Goal: Task Accomplishment & Management: Manage account settings

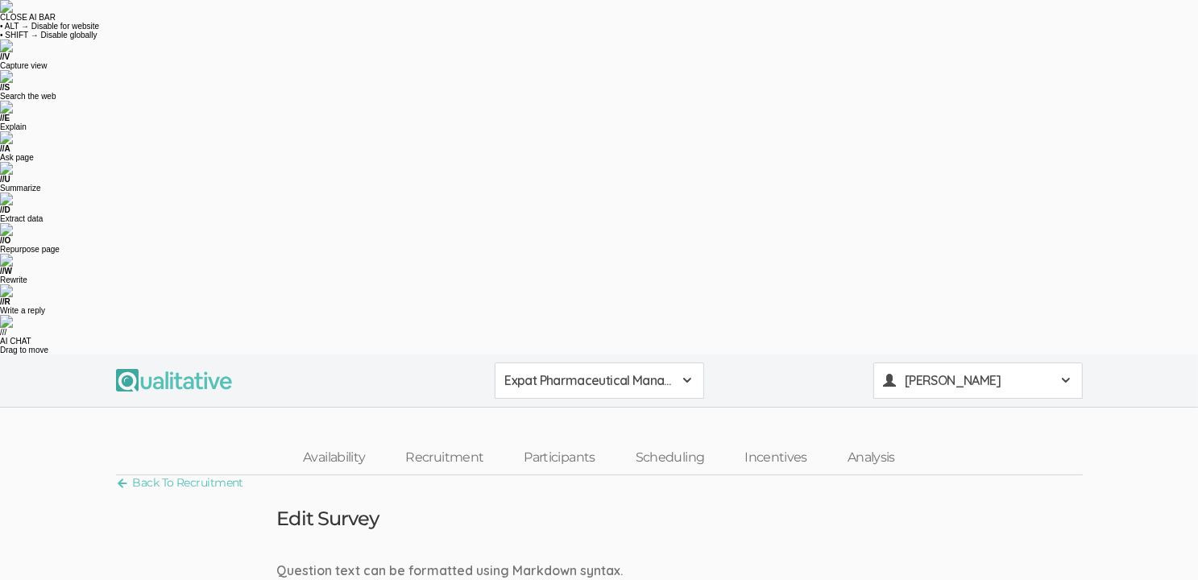
click at [973, 371] on span "[PERSON_NAME]" at bounding box center [977, 380] width 145 height 19
click at [947, 530] on link "Plans & Billing" at bounding box center [978, 546] width 208 height 33
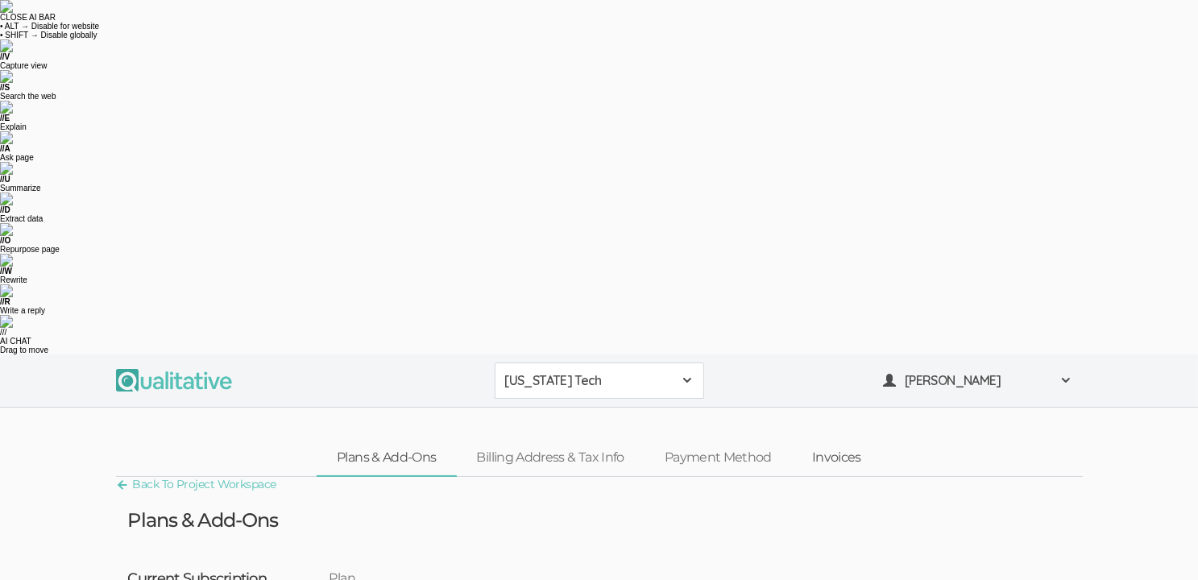
click at [846, 441] on link "Invoices" at bounding box center [836, 458] width 89 height 35
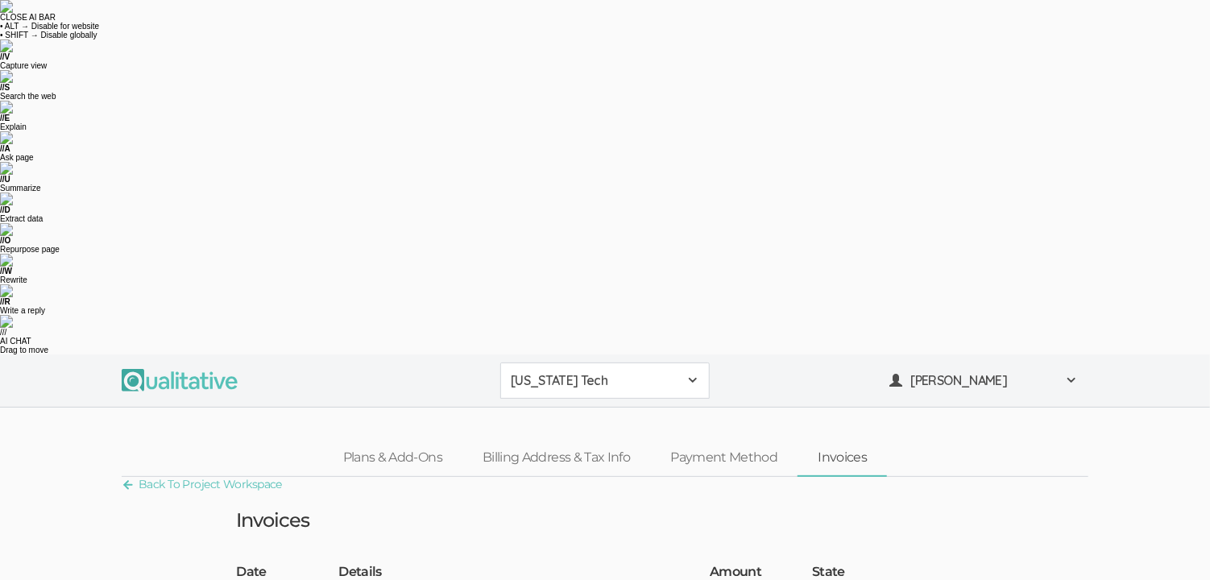
click at [168, 474] on link "Back To Project Workspace" at bounding box center [202, 485] width 160 height 22
